Goal: Task Accomplishment & Management: Use online tool/utility

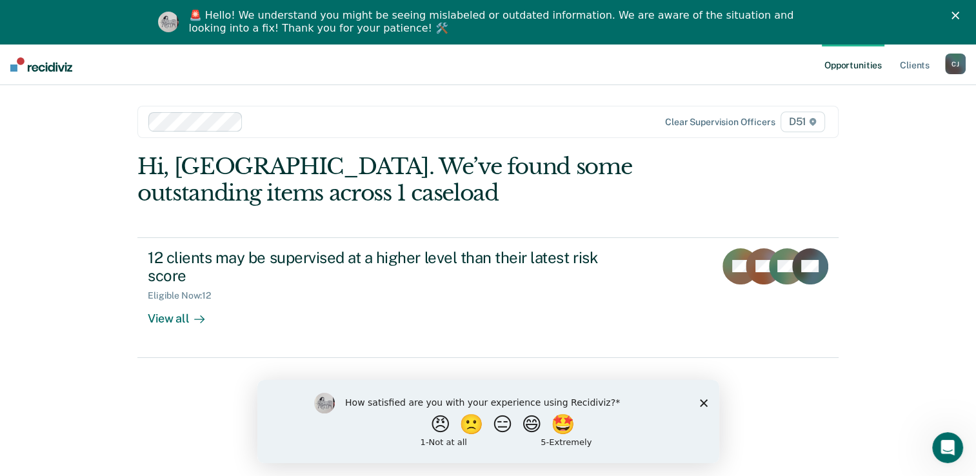
click at [703, 402] on polygon "Close survey" at bounding box center [703, 402] width 8 height 8
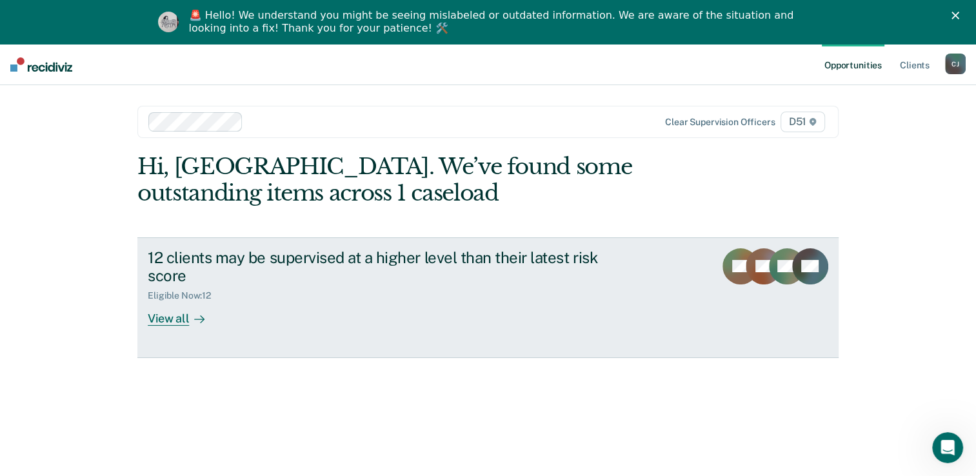
click at [173, 319] on div "View all" at bounding box center [184, 313] width 72 height 25
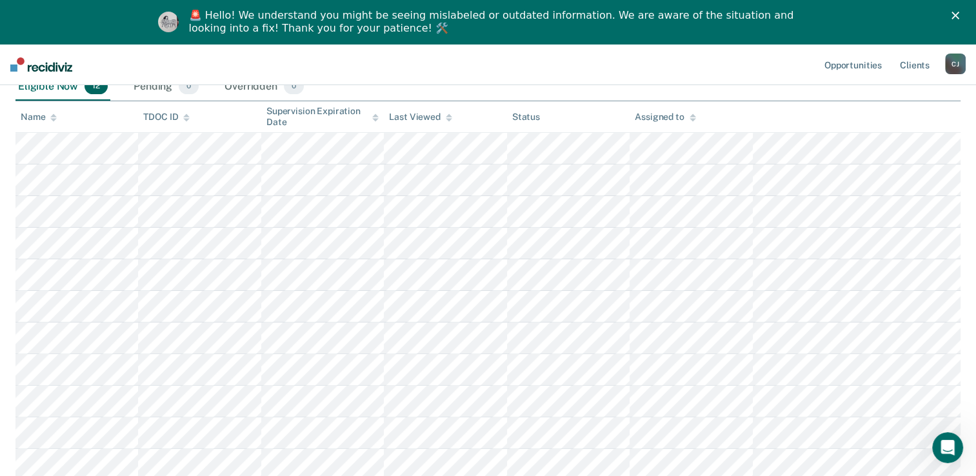
scroll to position [258, 0]
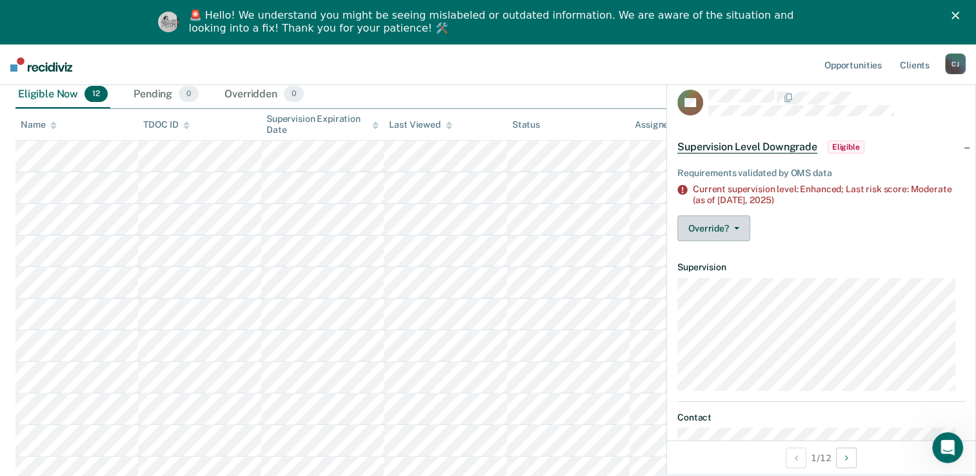
click at [743, 228] on button "Override?" at bounding box center [713, 228] width 73 height 26
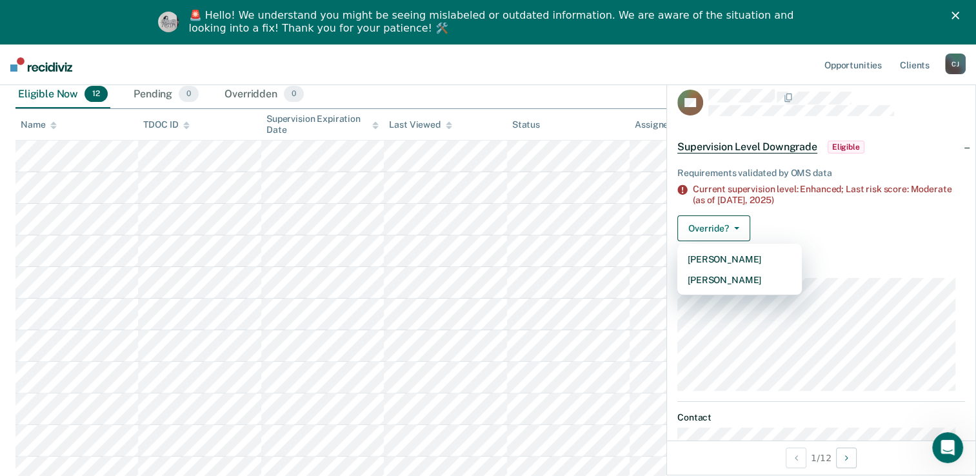
click at [859, 210] on div "Requirements validated by OMS data Current supervision level: Enhanced; Last ri…" at bounding box center [821, 201] width 308 height 99
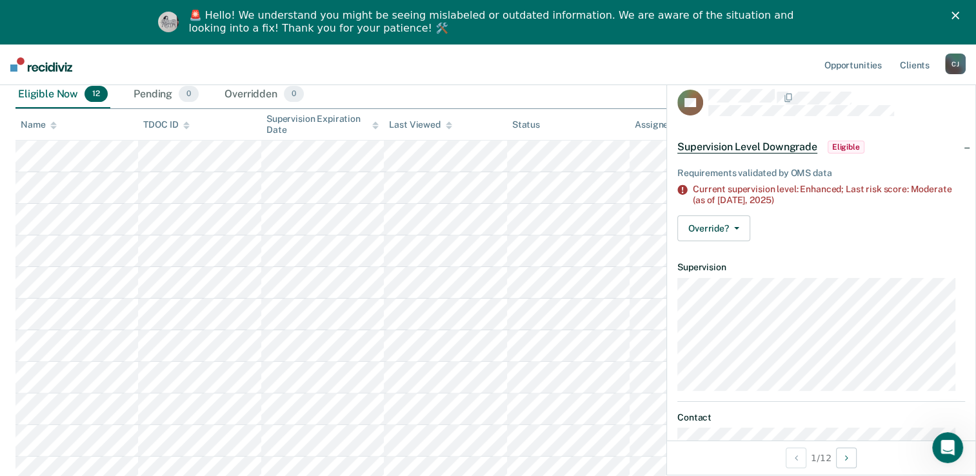
click at [618, 77] on nav "Opportunities Client s [PERSON_NAME] Profile How it works Log Out" at bounding box center [488, 64] width 976 height 41
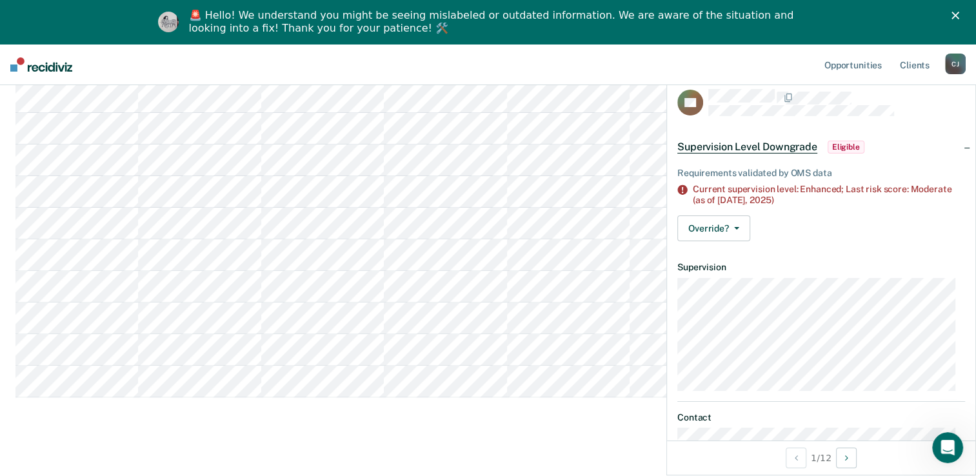
scroll to position [393, 0]
click at [585, 429] on main "Supervision Level Downgrade This alert helps staff identify people who may be s…" at bounding box center [488, 97] width 976 height 754
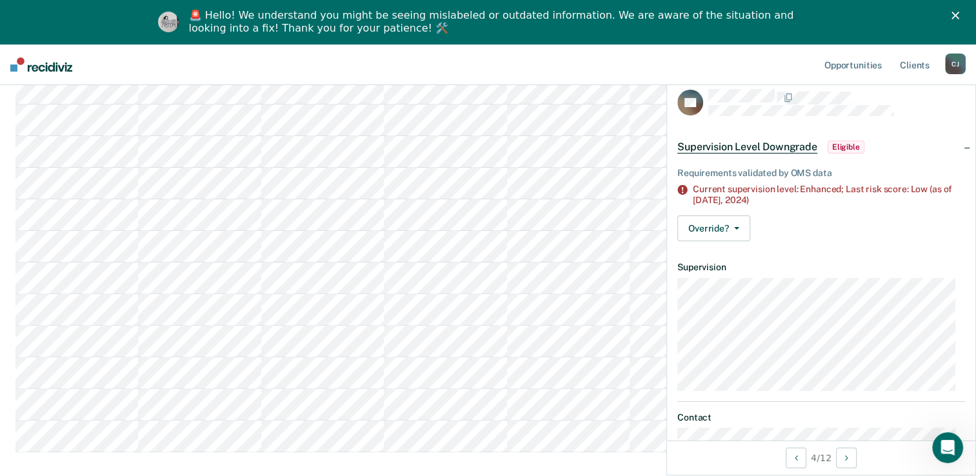
scroll to position [199, 0]
